Goal: Task Accomplishment & Management: Manage account settings

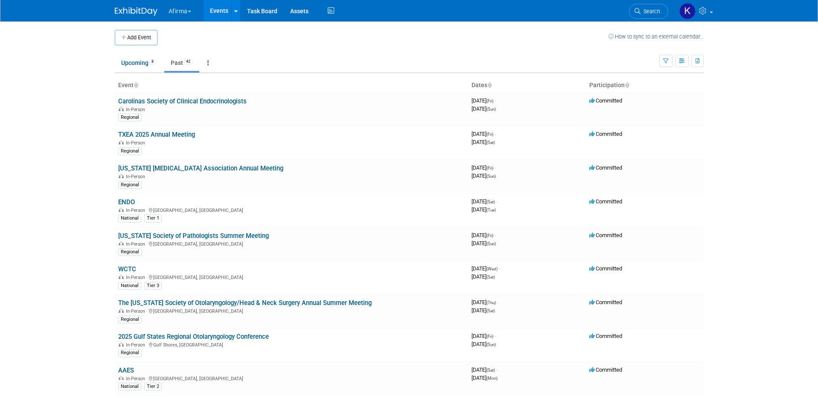
click at [190, 4] on button "Afirma" at bounding box center [185, 9] width 34 height 19
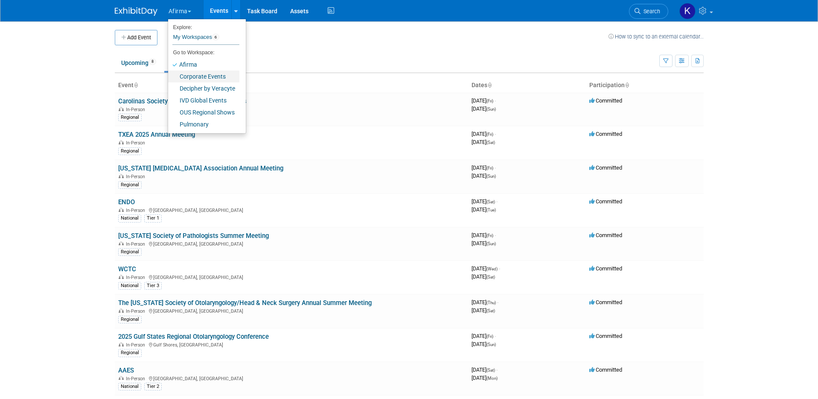
click at [196, 77] on link "Corporate Events" at bounding box center [203, 76] width 71 height 12
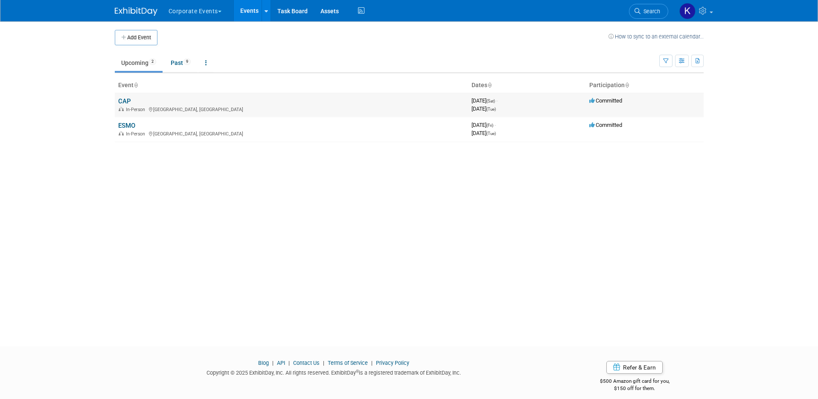
click at [123, 99] on link "CAP" at bounding box center [124, 101] width 13 height 8
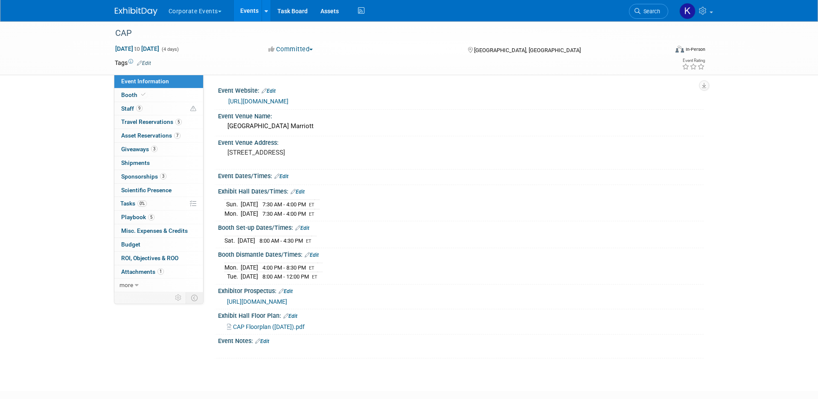
click at [298, 195] on link "Edit" at bounding box center [298, 192] width 14 height 6
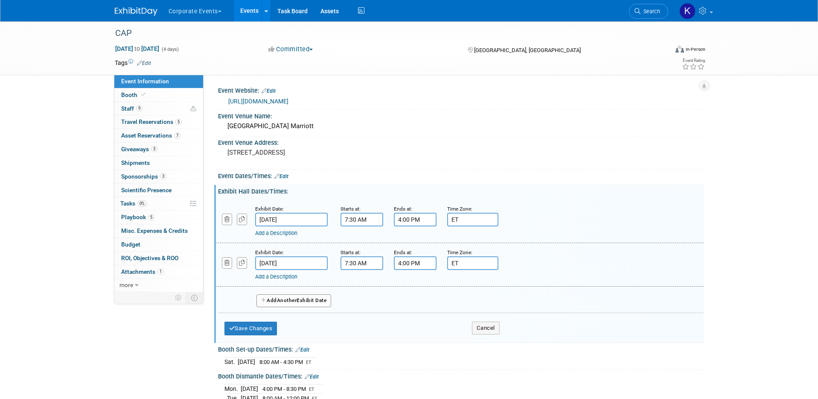
click at [294, 303] on span "Another" at bounding box center [287, 300] width 20 height 6
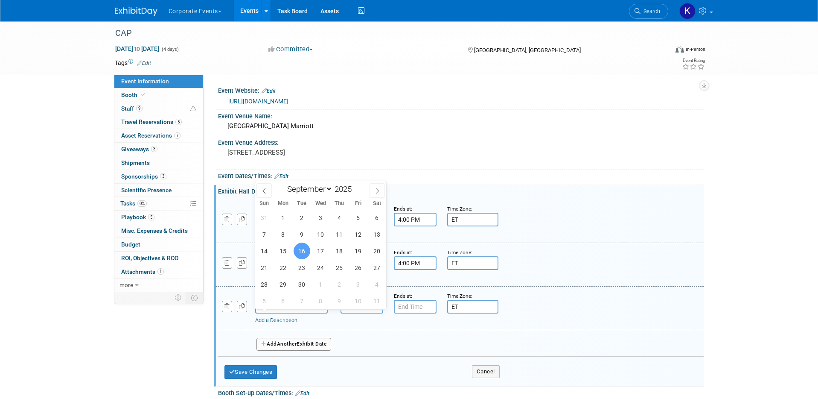
click at [297, 312] on input "[DATE]" at bounding box center [291, 307] width 73 height 14
click at [265, 251] on span "14" at bounding box center [264, 250] width 17 height 17
type input "[DATE]"
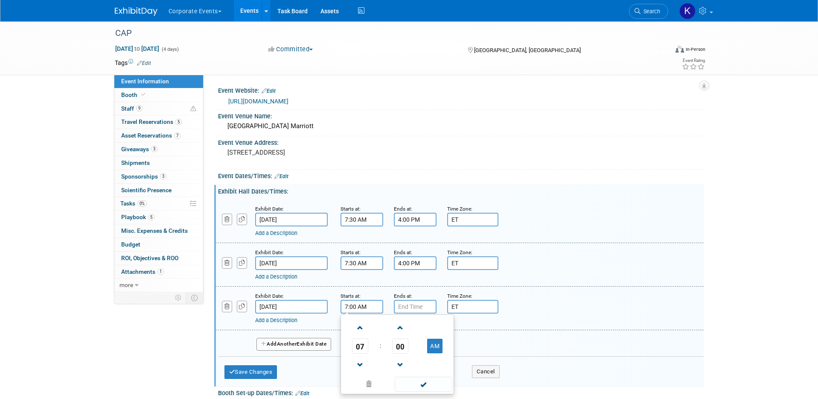
click at [370, 312] on input "7:00 AM" at bounding box center [362, 307] width 43 height 14
click at [353, 353] on span "07" at bounding box center [360, 345] width 16 height 15
click at [387, 362] on td "05" at bounding box center [383, 350] width 27 height 23
click at [396, 353] on span "00" at bounding box center [400, 345] width 16 height 15
click at [411, 356] on td "30" at bounding box center [410, 350] width 27 height 23
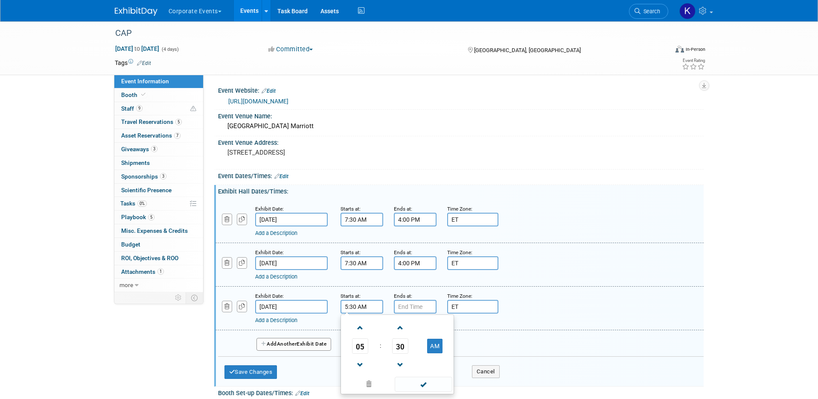
click at [432, 338] on td at bounding box center [435, 327] width 34 height 22
click at [432, 349] on button "AM" at bounding box center [434, 345] width 15 height 15
type input "5:30 PM"
click at [417, 313] on input "7:00 PM" at bounding box center [415, 307] width 43 height 14
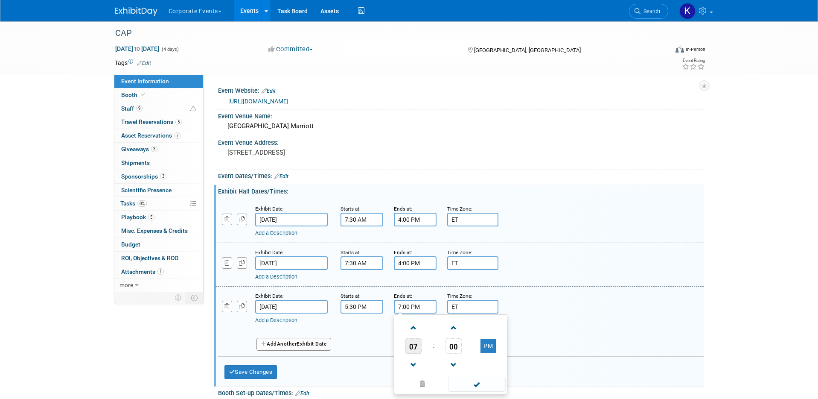
click at [417, 353] on span "07" at bounding box center [413, 345] width 16 height 15
click at [463, 355] on td "06" at bounding box center [464, 350] width 27 height 23
click at [458, 353] on span "00" at bounding box center [454, 345] width 16 height 15
click at [458, 354] on td "30" at bounding box center [464, 350] width 27 height 23
type input "6:30 PM"
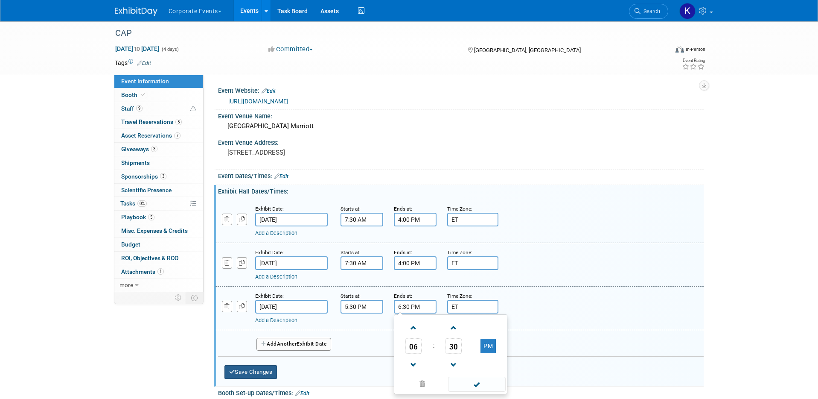
click at [263, 379] on button "Save Changes" at bounding box center [251, 372] width 53 height 14
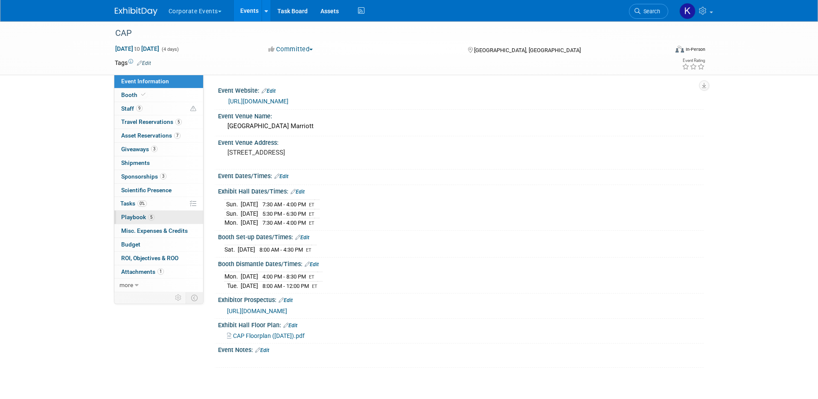
click at [155, 216] on link "5 Playbook 5" at bounding box center [158, 216] width 89 height 13
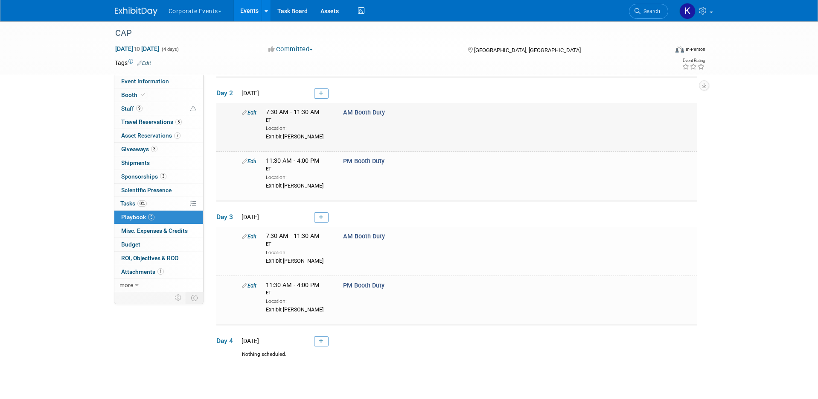
scroll to position [107, 0]
click at [327, 96] on link at bounding box center [321, 93] width 15 height 10
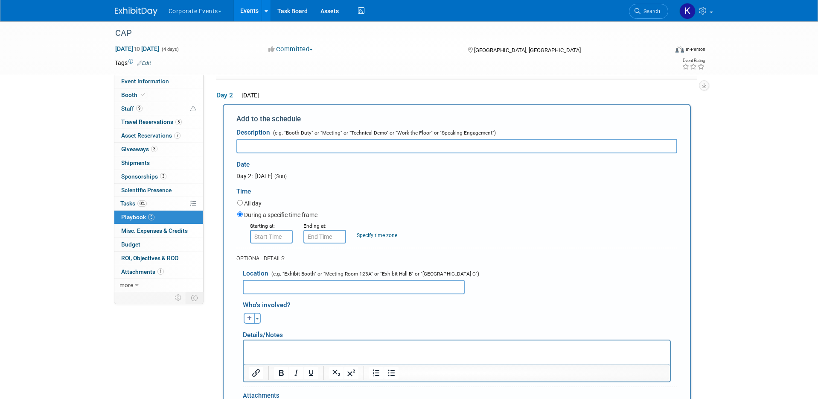
scroll to position [0, 0]
type input "Exhibit Hall Reception"
click at [270, 240] on input "8:00 AM" at bounding box center [271, 237] width 43 height 14
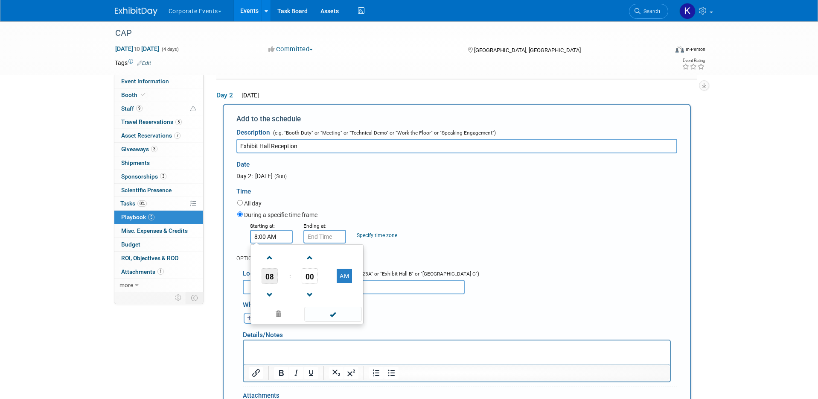
click at [270, 273] on span "08" at bounding box center [270, 275] width 16 height 15
click at [293, 281] on td "05" at bounding box center [293, 280] width 27 height 23
click at [311, 277] on span "00" at bounding box center [310, 275] width 16 height 15
click at [321, 278] on td "30" at bounding box center [320, 280] width 27 height 23
click at [343, 276] on button "AM" at bounding box center [344, 275] width 15 height 15
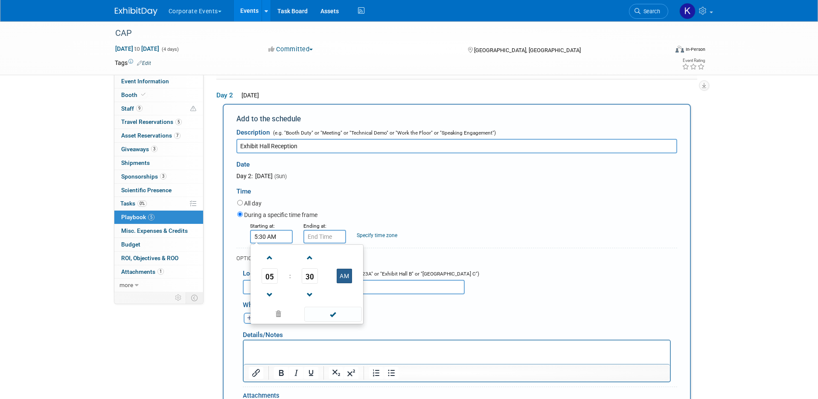
type input "5:30 PM"
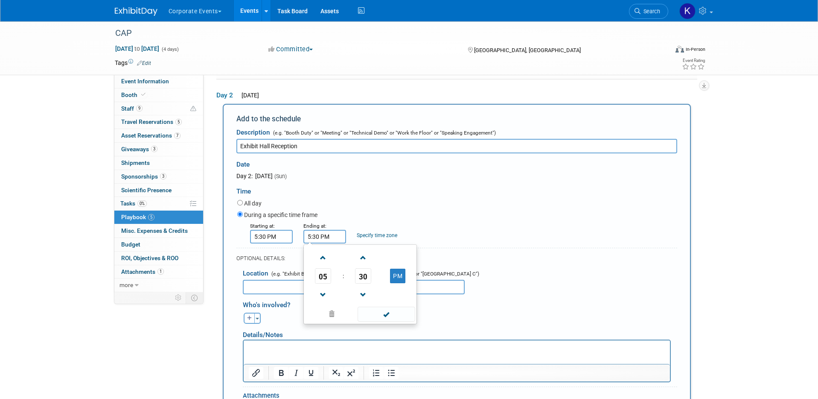
click at [324, 243] on input "5:30 PM" at bounding box center [324, 237] width 43 height 14
click at [328, 278] on span "05" at bounding box center [323, 275] width 16 height 15
click at [365, 280] on td "06" at bounding box center [373, 280] width 27 height 23
type input "6:30 PM"
click at [382, 228] on div "Specify time zone" at bounding box center [377, 230] width 41 height 18
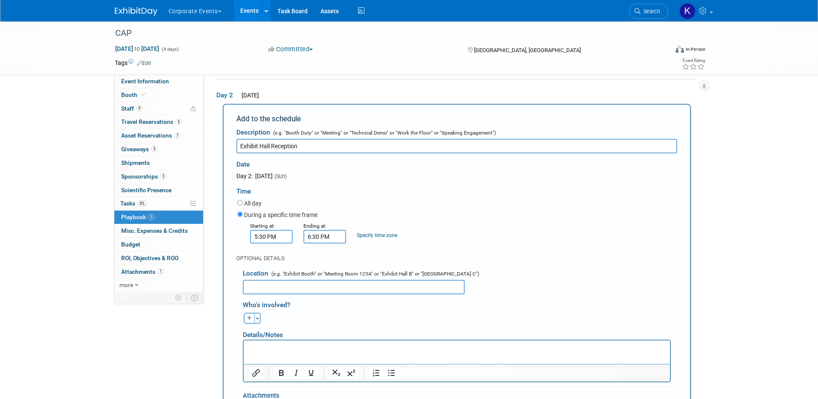
click at [382, 235] on link "Specify time zone" at bounding box center [377, 235] width 41 height 6
type input "ET"
click at [370, 280] on input "text" at bounding box center [354, 287] width 222 height 15
type input "H"
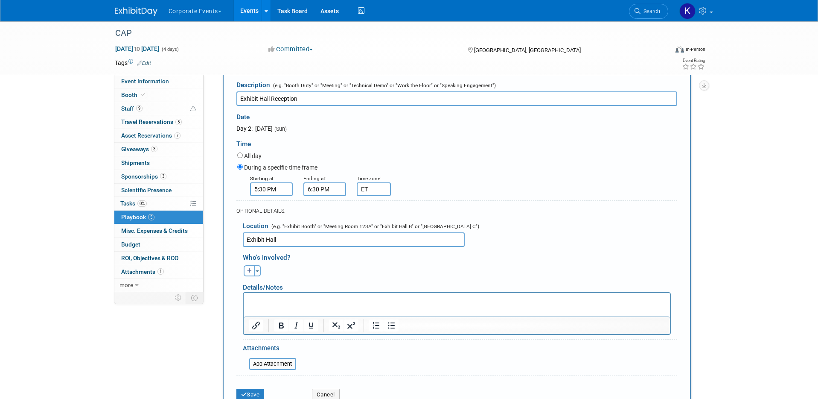
scroll to position [152, 0]
type input "Exhibit Hall"
click at [254, 388] on button "Save" at bounding box center [250, 393] width 28 height 12
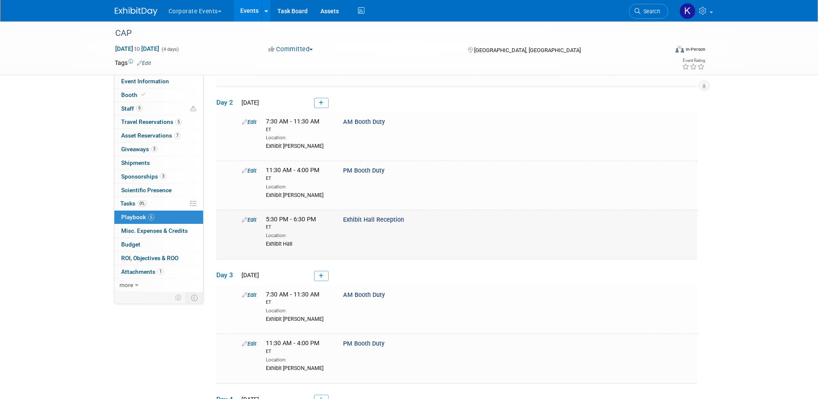
scroll to position [99, 0]
